Goal: Transaction & Acquisition: Download file/media

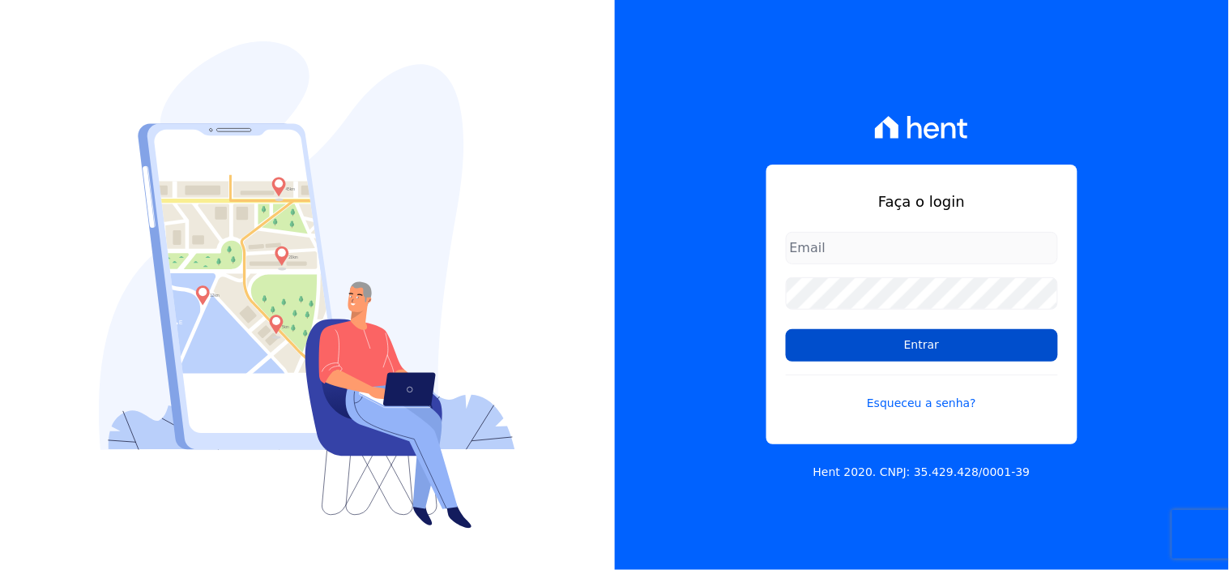
type input "[EMAIL_ADDRESS][DOMAIN_NAME]"
click at [942, 352] on input "Entrar" at bounding box center [922, 345] width 272 height 32
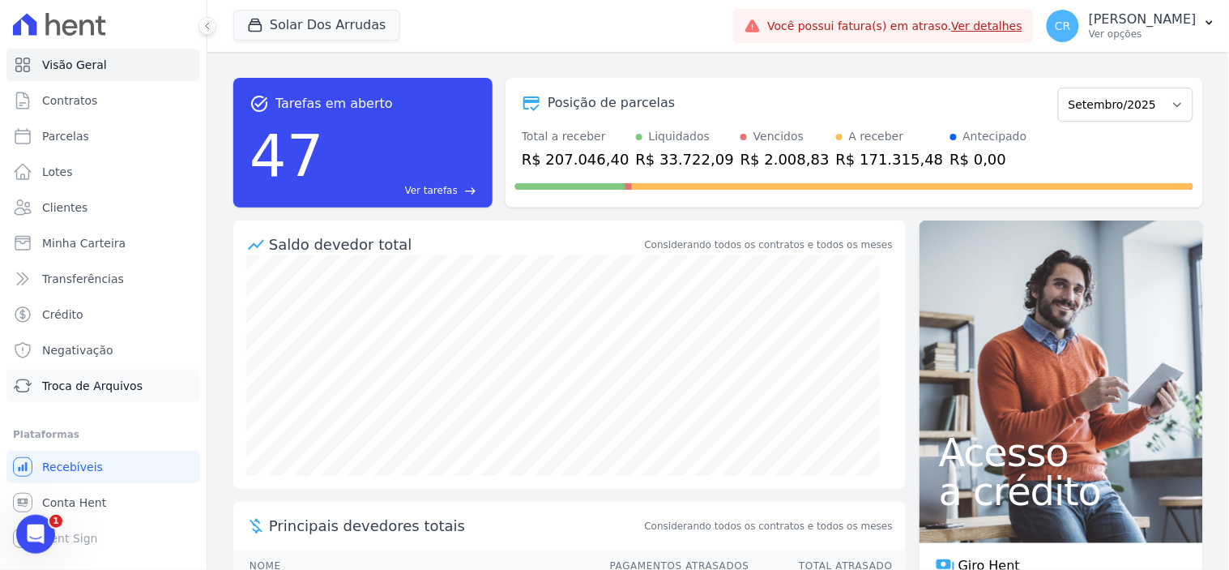
click at [95, 379] on span "Troca de Arquivos" at bounding box center [92, 386] width 100 height 16
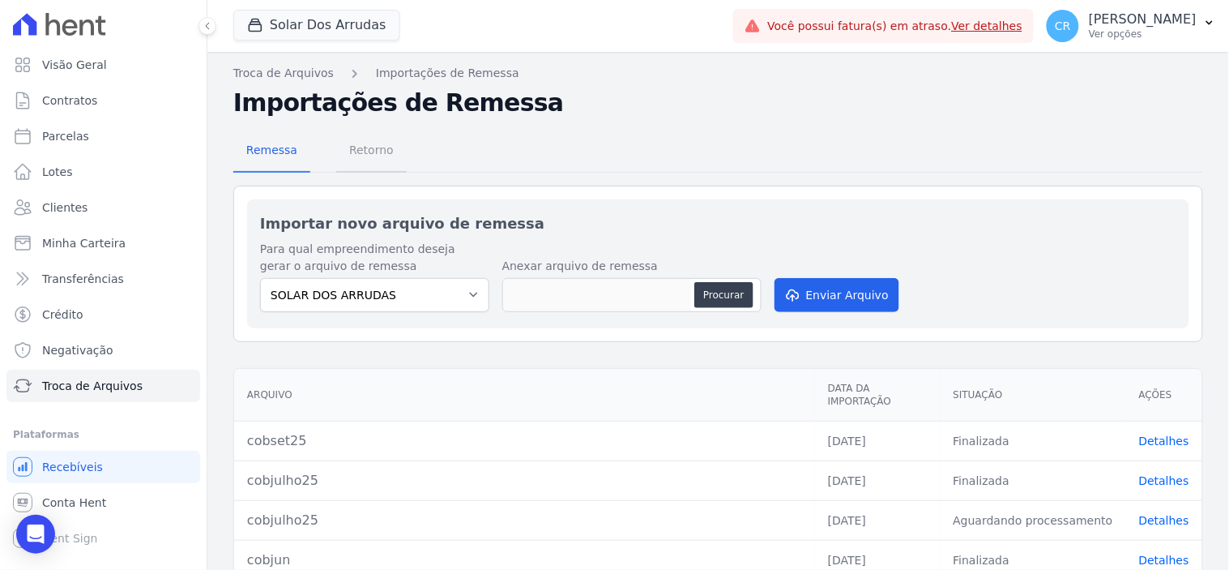
click at [382, 149] on span "Retorno" at bounding box center [371, 150] width 64 height 32
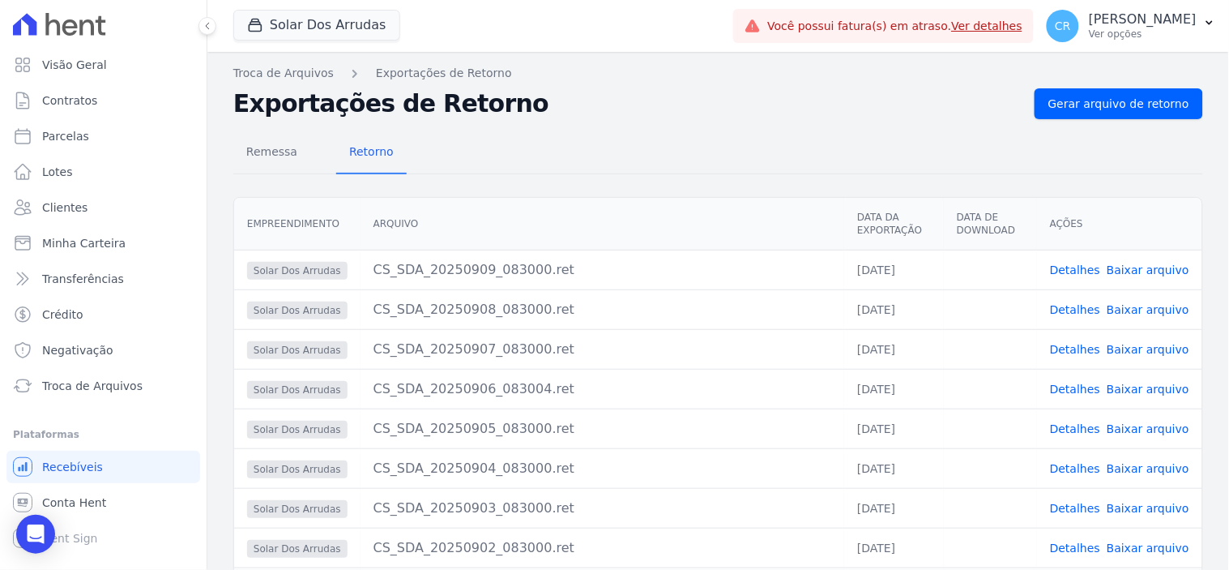
scroll to position [152, 0]
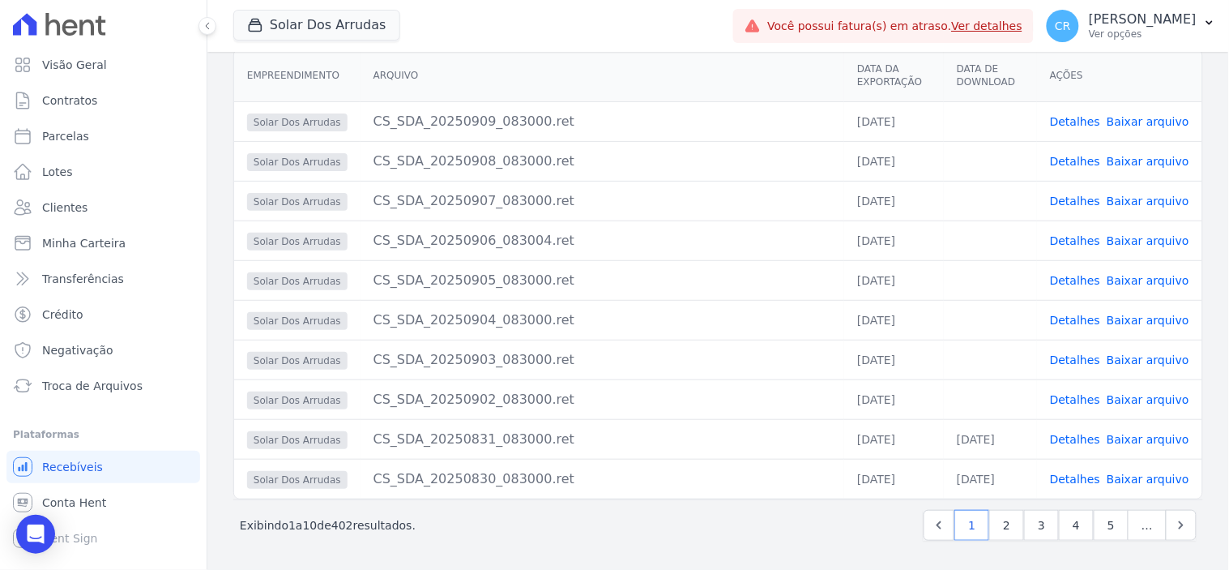
click at [1152, 401] on link "Baixar arquivo" at bounding box center [1148, 399] width 83 height 13
click at [1145, 354] on link "Baixar arquivo" at bounding box center [1148, 359] width 83 height 13
click at [1134, 314] on link "Baixar arquivo" at bounding box center [1148, 320] width 83 height 13
click at [1127, 279] on link "Baixar arquivo" at bounding box center [1148, 280] width 83 height 13
click at [1129, 240] on link "Baixar arquivo" at bounding box center [1148, 240] width 83 height 13
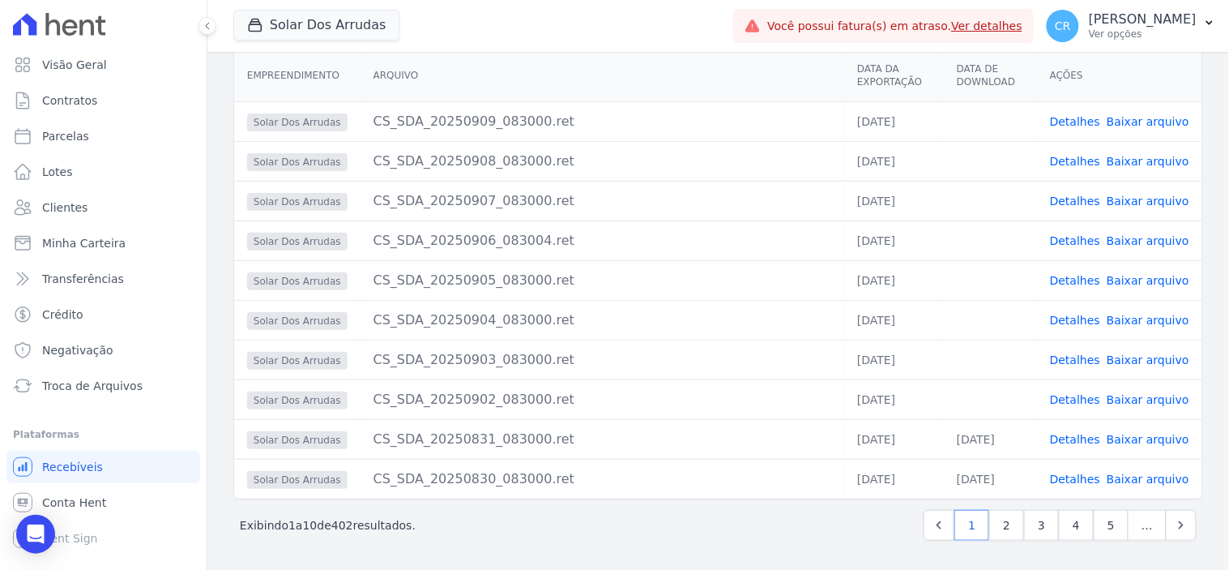
click at [1133, 198] on link "Baixar arquivo" at bounding box center [1148, 200] width 83 height 13
click at [1147, 157] on link "Baixar arquivo" at bounding box center [1148, 161] width 83 height 13
click at [1136, 123] on link "Baixar arquivo" at bounding box center [1148, 121] width 83 height 13
click at [75, 512] on link "Conta Hent" at bounding box center [103, 502] width 194 height 32
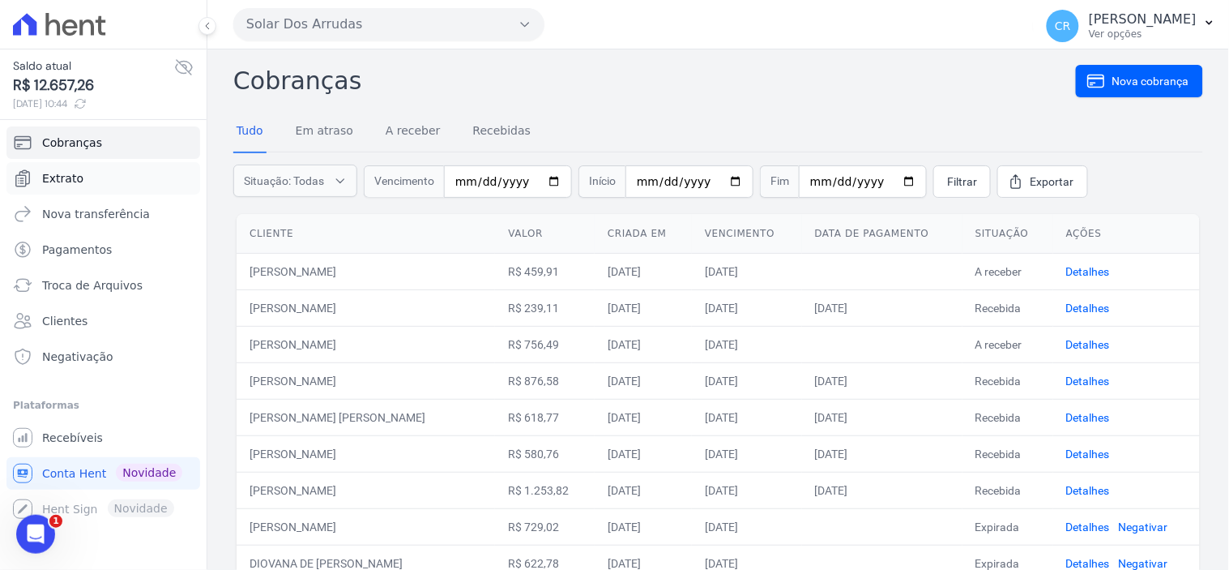
click at [117, 174] on link "Extrato" at bounding box center [103, 178] width 194 height 32
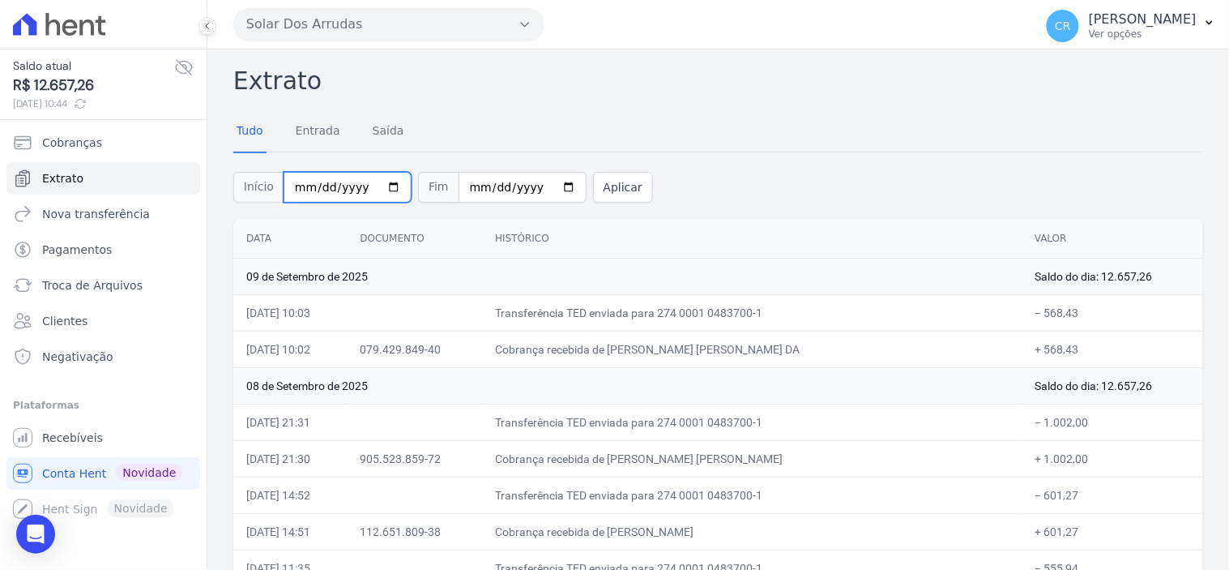
click at [386, 190] on input "2025-09-01" at bounding box center [348, 187] width 128 height 31
type input "[DATE]"
click at [547, 189] on input "2025-09-09" at bounding box center [523, 187] width 128 height 31
type input "[DATE]"
click at [593, 185] on button "Aplicar" at bounding box center [623, 187] width 60 height 31
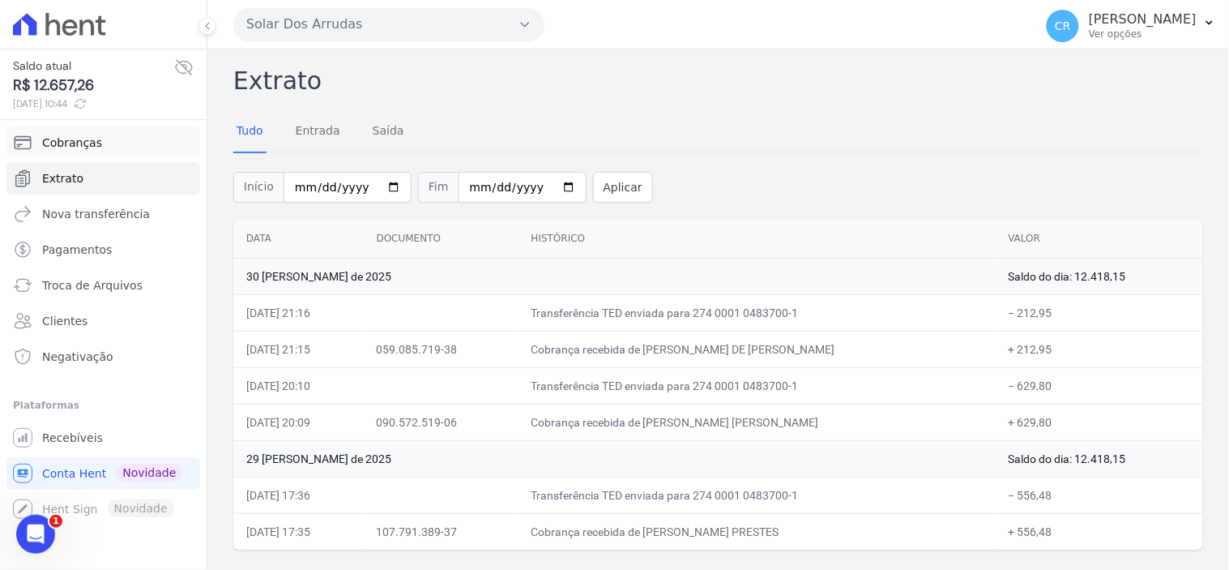
click at [78, 146] on span "Cobranças" at bounding box center [72, 143] width 60 height 16
